Goal: Check status: Check status

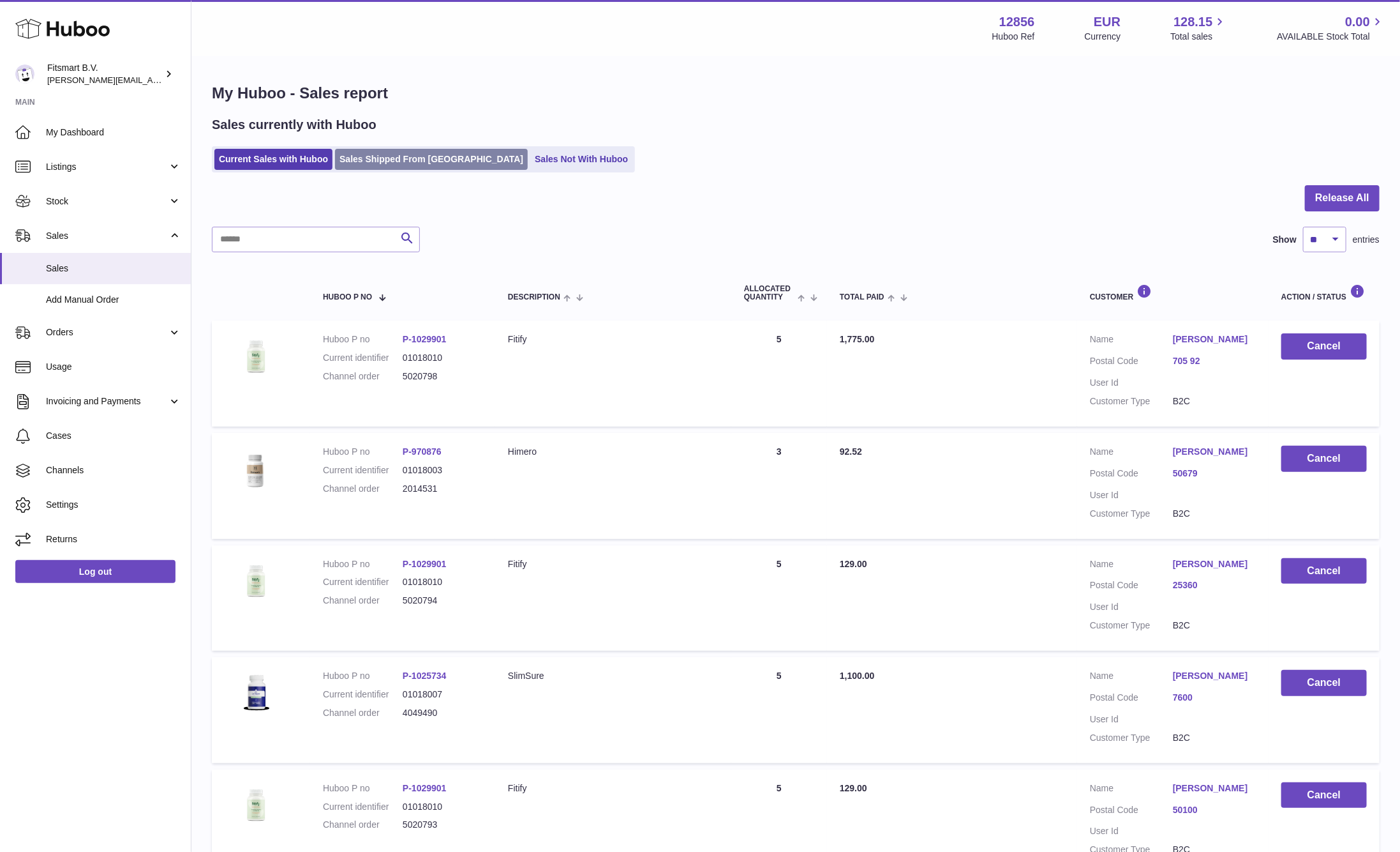
click at [402, 156] on link "Sales Shipped From [GEOGRAPHIC_DATA]" at bounding box center [431, 158] width 193 height 21
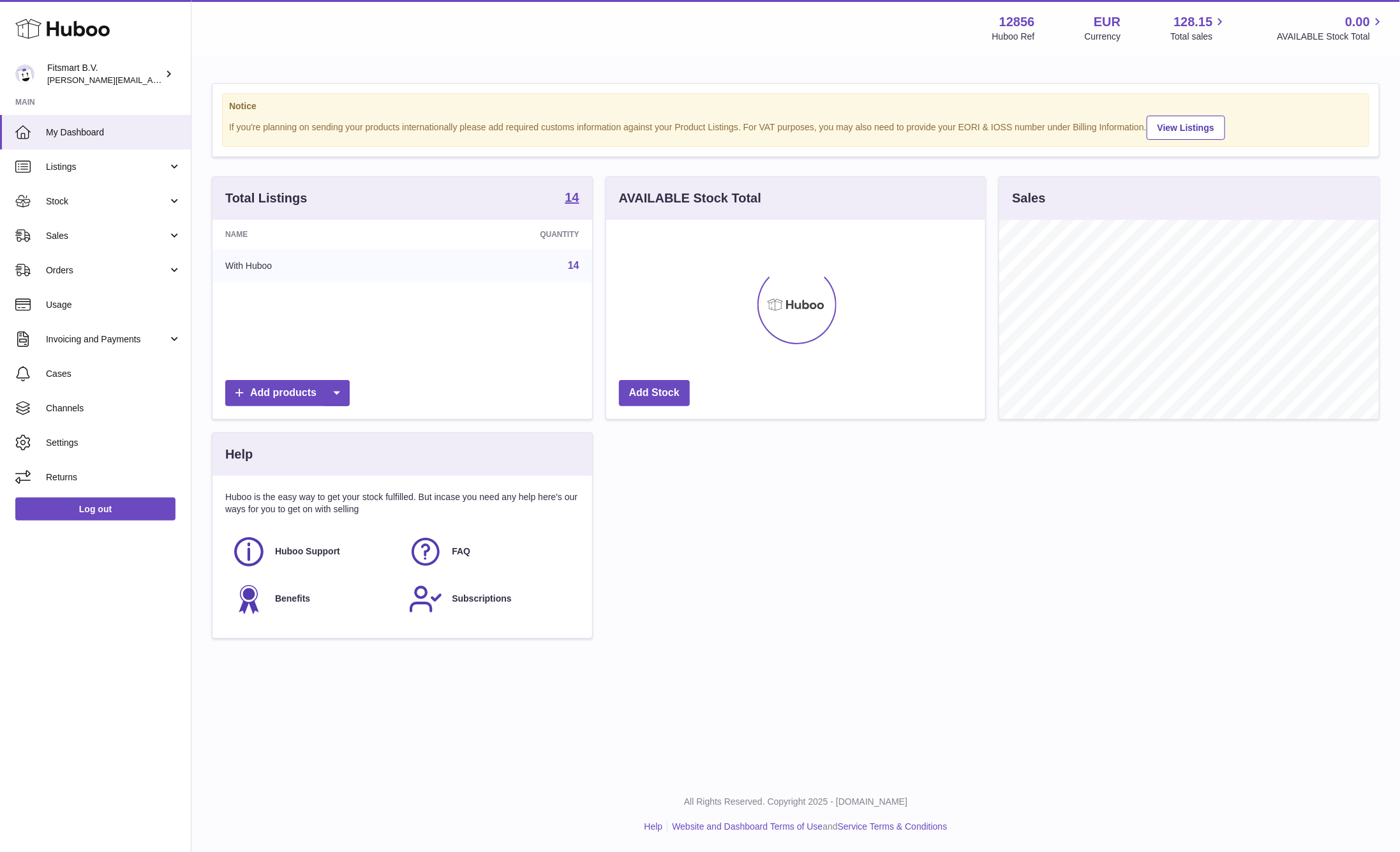
scroll to position [199, 379]
click at [63, 228] on link "Sales" at bounding box center [95, 235] width 191 height 34
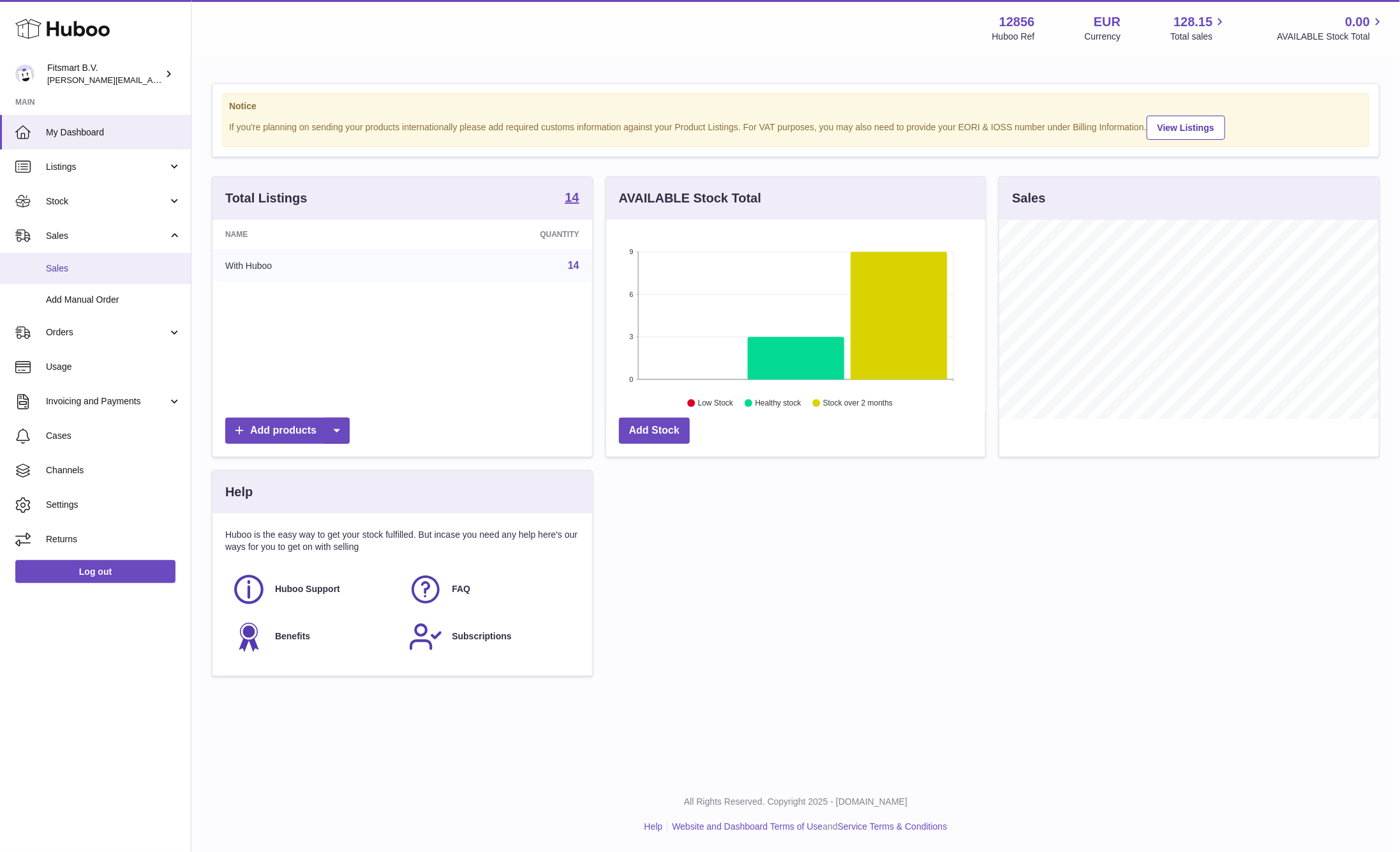
click at [95, 259] on link "Sales" at bounding box center [95, 269] width 191 height 32
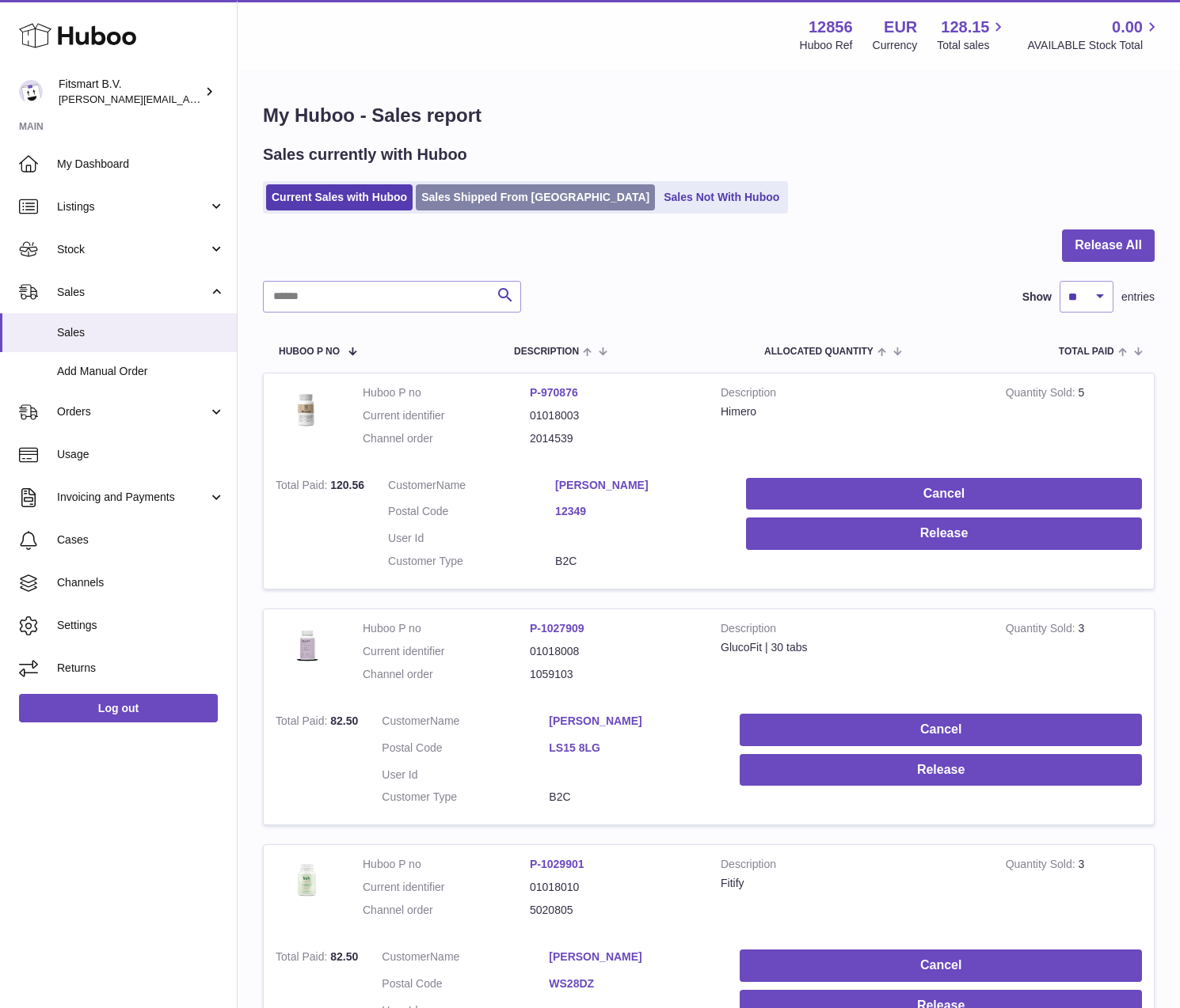
click at [525, 202] on link "Sales Shipped From [GEOGRAPHIC_DATA]" at bounding box center [534, 196] width 239 height 26
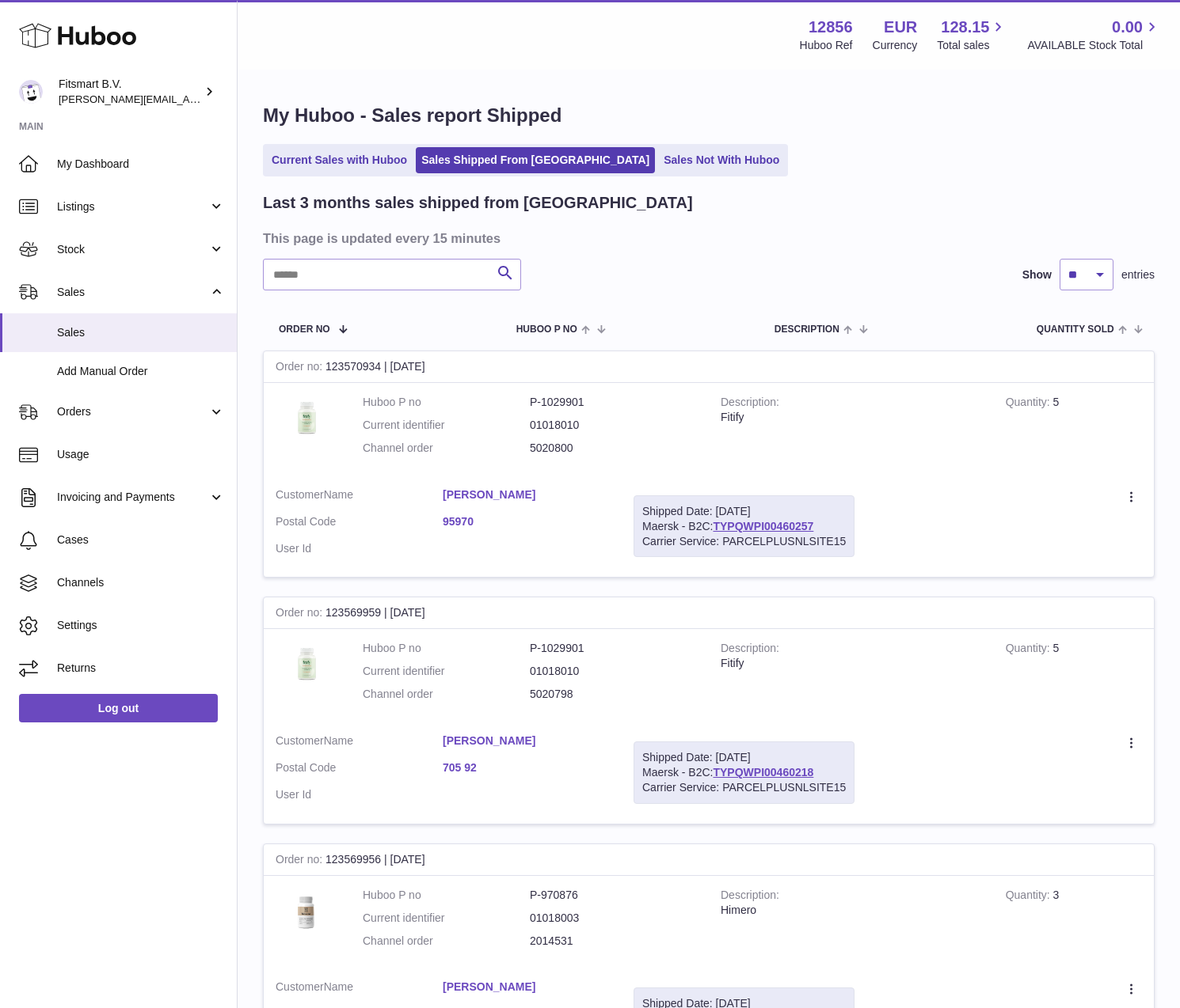
drag, startPoint x: 414, startPoint y: 292, endPoint x: 421, endPoint y: 279, distance: 14.8
click at [420, 279] on input "text" at bounding box center [392, 275] width 258 height 32
paste input "*******"
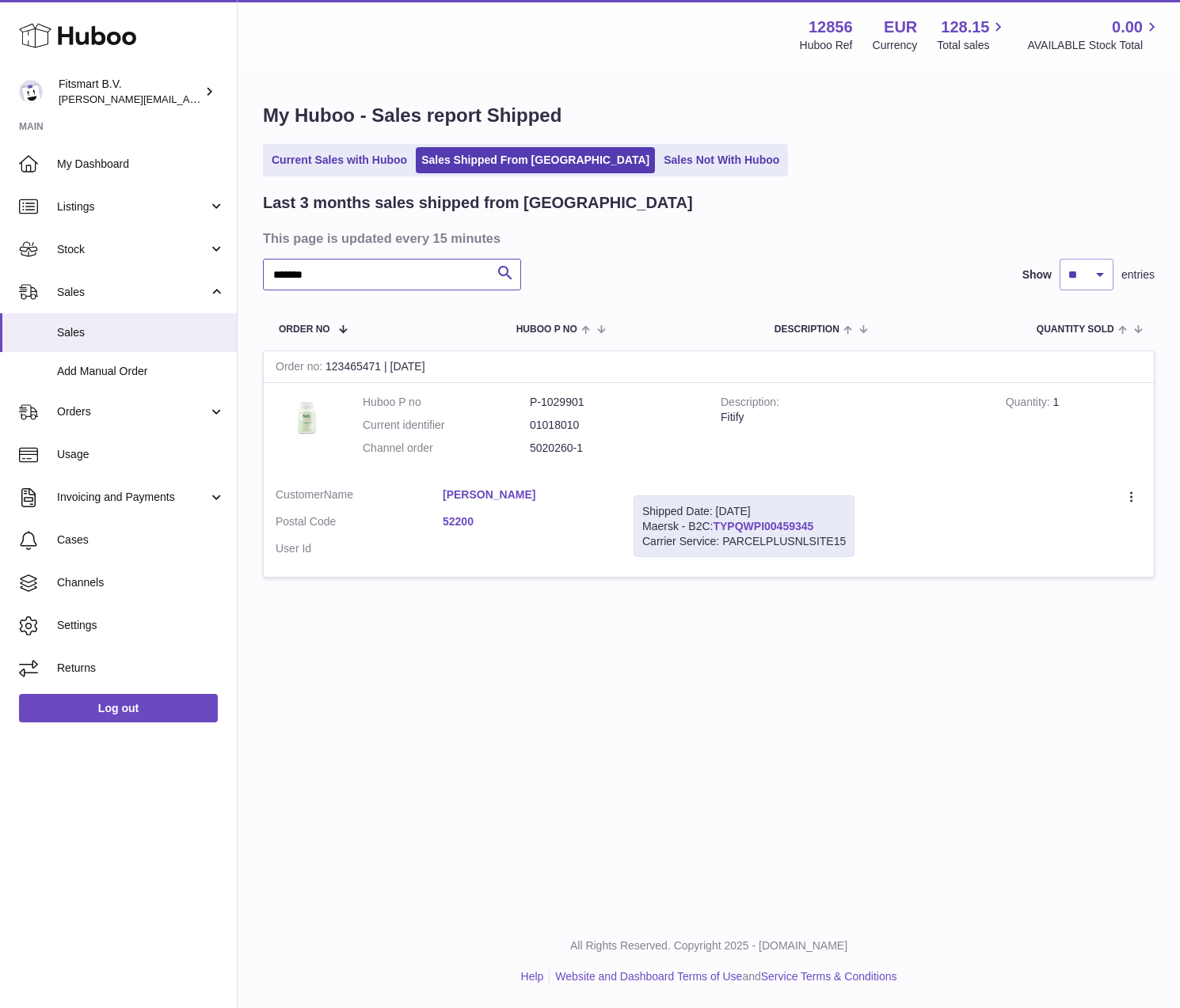
type input "*******"
click at [761, 530] on link "TYPQWPI00459345" at bounding box center [762, 526] width 100 height 12
drag, startPoint x: 724, startPoint y: 540, endPoint x: 792, endPoint y: 535, distance: 68.2
click at [792, 535] on div "Carrier Service: PARCELPLUSNLSITE15" at bounding box center [743, 541] width 204 height 15
copy div "PARCELPLUS"
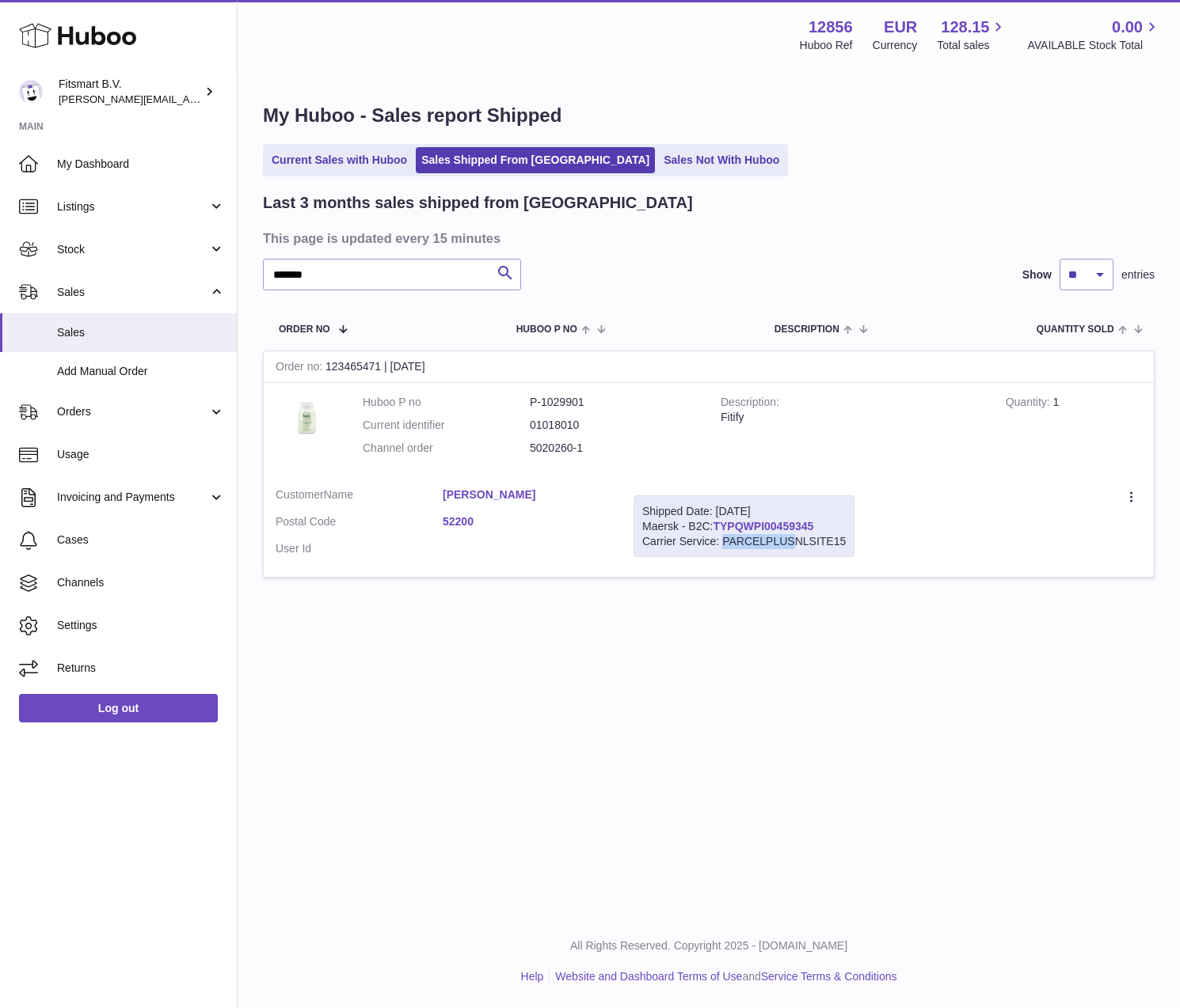
click at [758, 525] on link "TYPQWPI00459345" at bounding box center [762, 526] width 100 height 12
